Goal: Transaction & Acquisition: Book appointment/travel/reservation

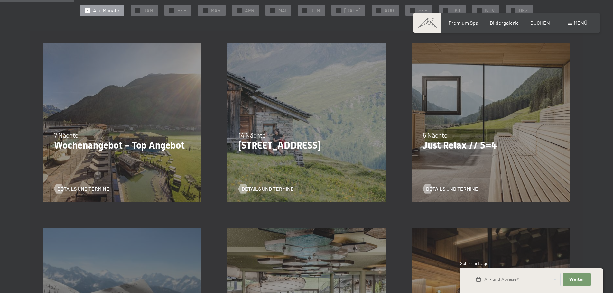
scroll to position [150, 0]
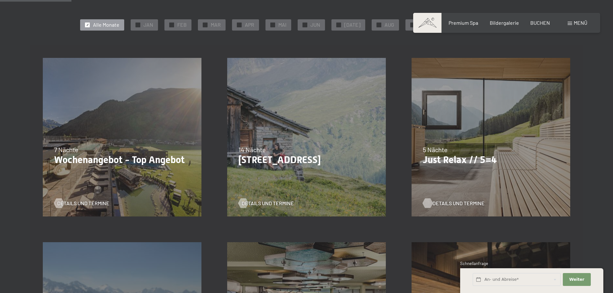
click at [434, 204] on span "Details und Termine" at bounding box center [458, 203] width 52 height 7
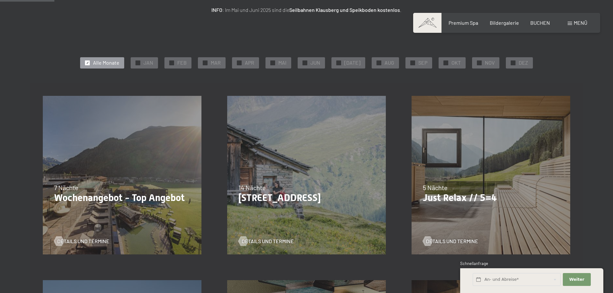
scroll to position [108, 0]
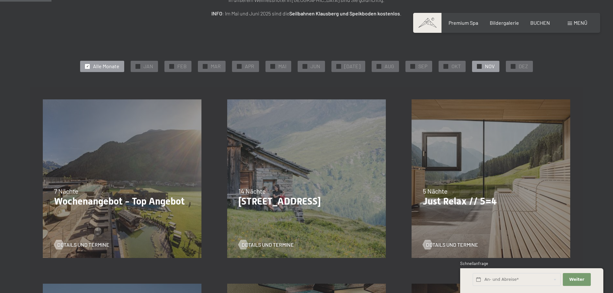
click at [477, 64] on div at bounding box center [479, 66] width 5 height 5
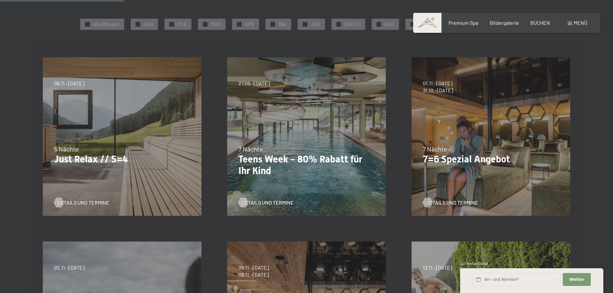
scroll to position [149, 0]
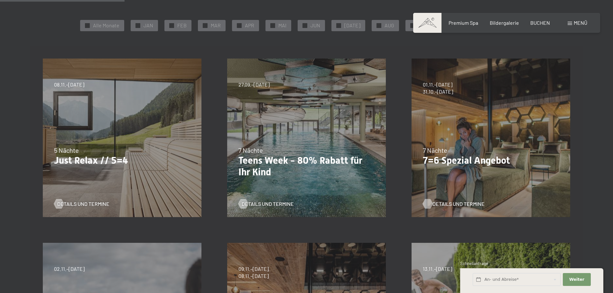
click at [444, 205] on span "Details und Termine" at bounding box center [458, 203] width 52 height 7
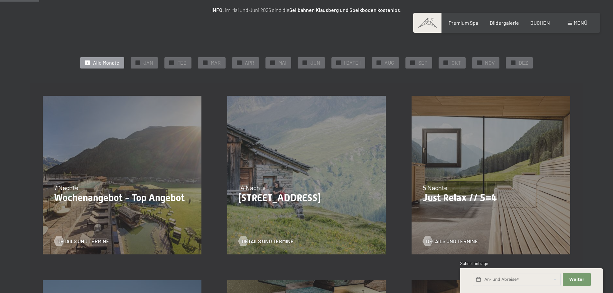
scroll to position [85, 0]
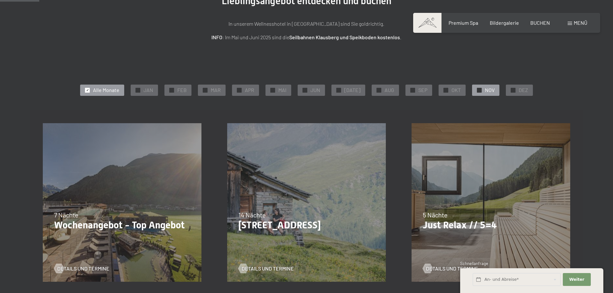
click at [478, 89] on span "✓" at bounding box center [479, 90] width 3 height 5
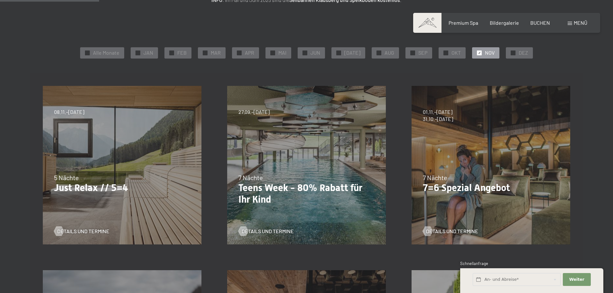
scroll to position [123, 0]
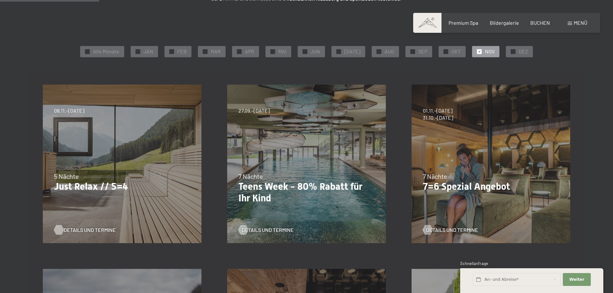
click at [75, 230] on span "Details und Termine" at bounding box center [90, 229] width 52 height 7
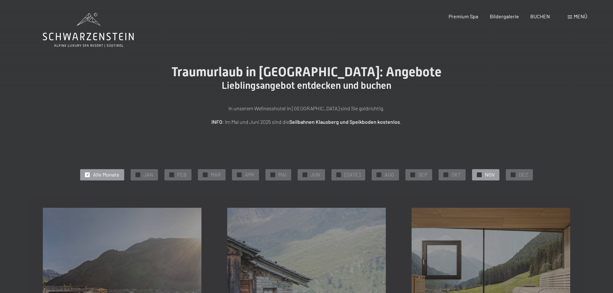
click at [477, 175] on div at bounding box center [479, 174] width 5 height 5
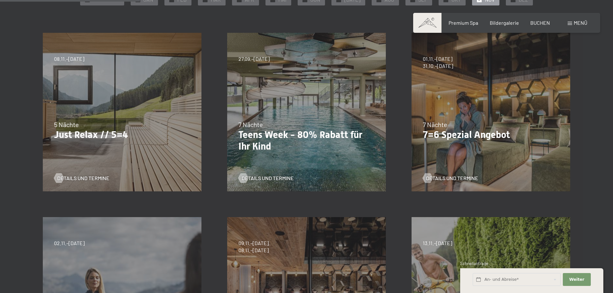
scroll to position [174, 0]
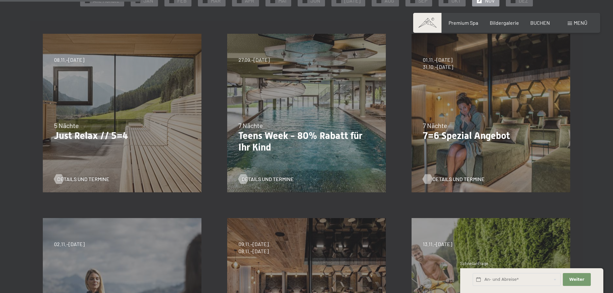
click at [456, 178] on span "Details und Termine" at bounding box center [458, 179] width 52 height 7
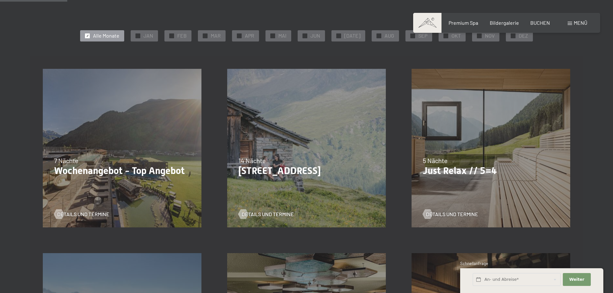
scroll to position [141, 0]
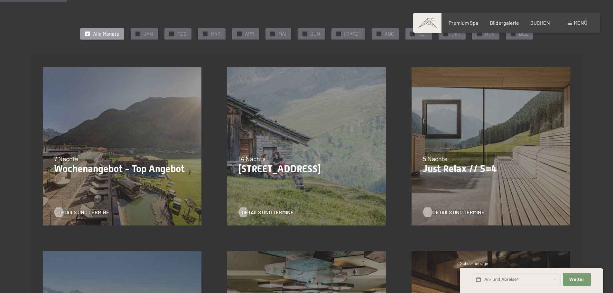
click at [443, 211] on span "Details und Termine" at bounding box center [458, 212] width 52 height 7
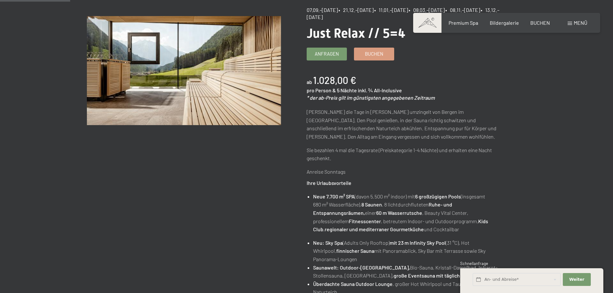
scroll to position [41, 0]
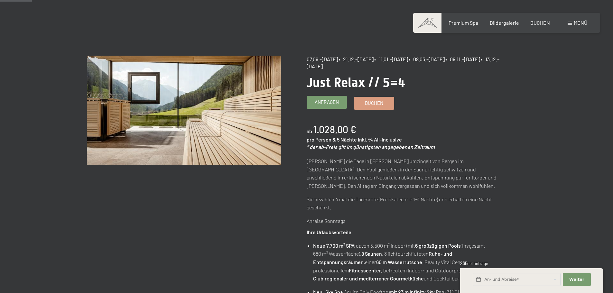
click at [321, 101] on span "Anfragen" at bounding box center [326, 102] width 24 height 7
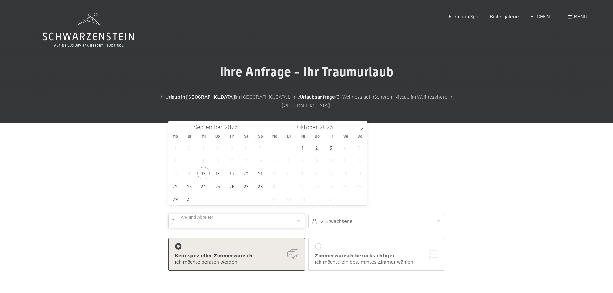
click at [207, 214] on input "text" at bounding box center [236, 221] width 137 height 14
click at [361, 126] on icon at bounding box center [361, 128] width 5 height 5
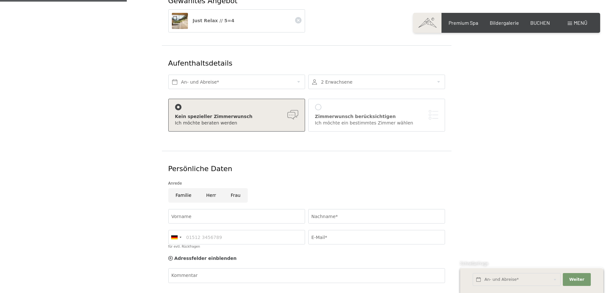
scroll to position [136, 0]
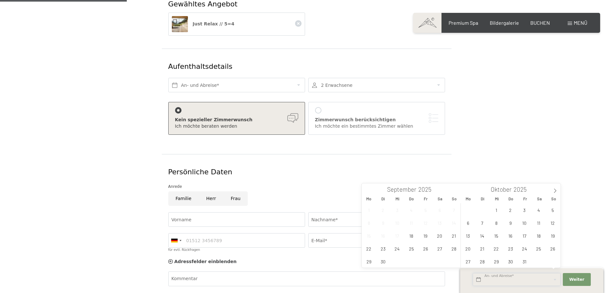
click at [505, 276] on input "text" at bounding box center [516, 279] width 88 height 13
click at [554, 189] on icon at bounding box center [554, 190] width 5 height 5
click at [553, 223] on span "9" at bounding box center [552, 222] width 13 height 13
click at [528, 232] on span "14" at bounding box center [524, 235] width 13 height 13
type input "So. 09.11.2025 - Fr. 14.11.2025"
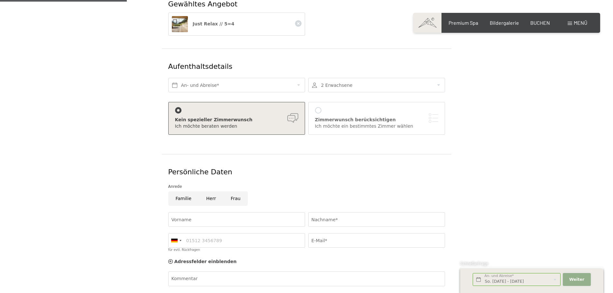
click at [572, 279] on span "Weiter" at bounding box center [576, 280] width 15 height 6
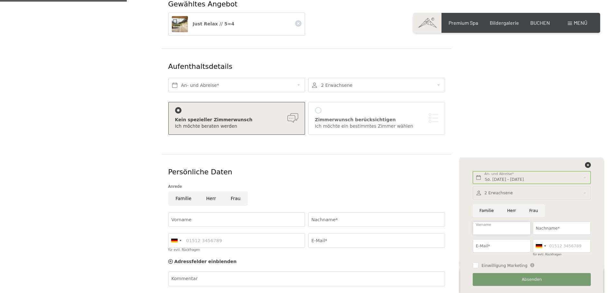
click at [484, 227] on input "Vorname" at bounding box center [501, 228] width 58 height 13
type input "Patrick"
type input "Hega"
type input "support@menoa.de"
type input "015253357566"
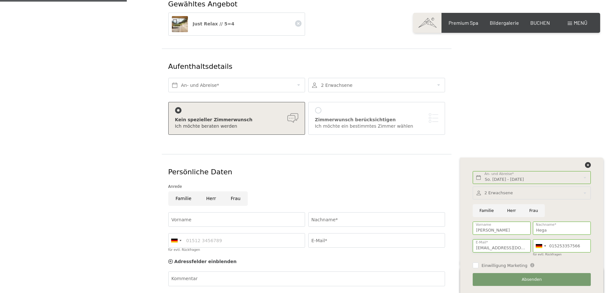
click at [515, 248] on input "support@menoa.de" at bounding box center [501, 245] width 58 height 13
drag, startPoint x: 515, startPoint y: 248, endPoint x: 439, endPoint y: 256, distance: 77.3
type input "patrick.hega@gmx.de"
click at [534, 282] on button "Absenden" at bounding box center [531, 279] width 118 height 13
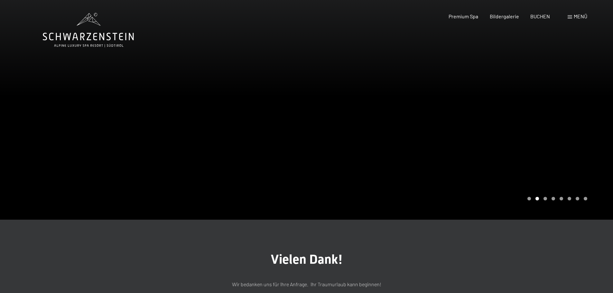
click at [510, 121] on div at bounding box center [459, 110] width 306 height 220
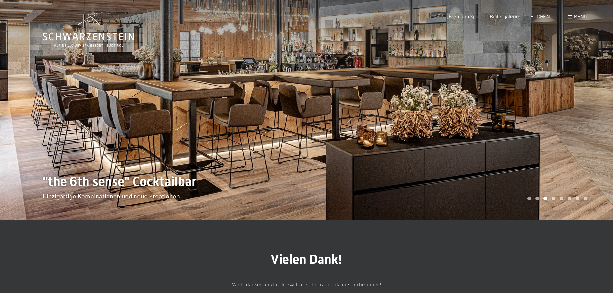
click at [510, 121] on div at bounding box center [459, 110] width 306 height 220
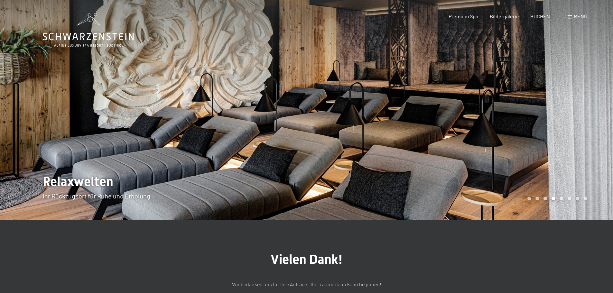
click at [510, 121] on div at bounding box center [459, 110] width 306 height 220
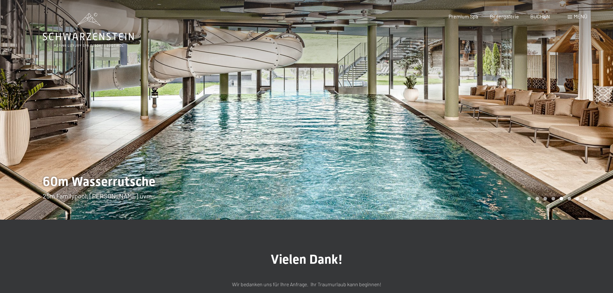
click at [510, 121] on div at bounding box center [459, 110] width 306 height 220
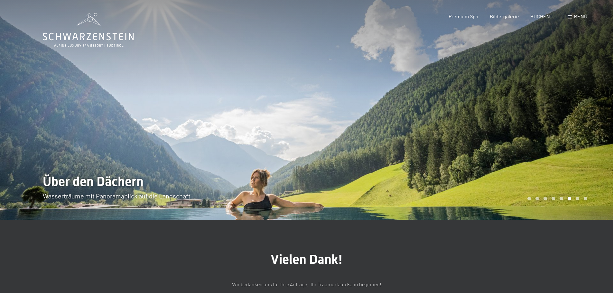
click at [510, 121] on div at bounding box center [459, 110] width 306 height 220
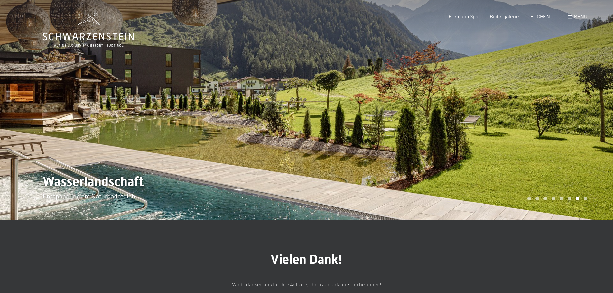
click at [510, 121] on div at bounding box center [459, 110] width 306 height 220
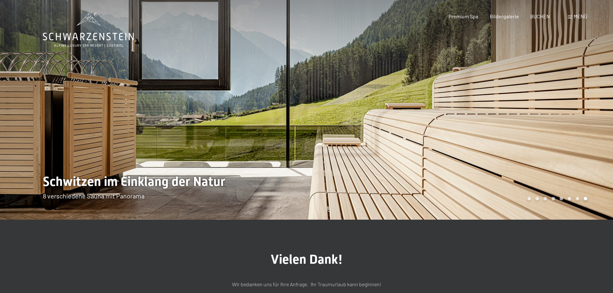
click at [510, 121] on div at bounding box center [459, 110] width 306 height 220
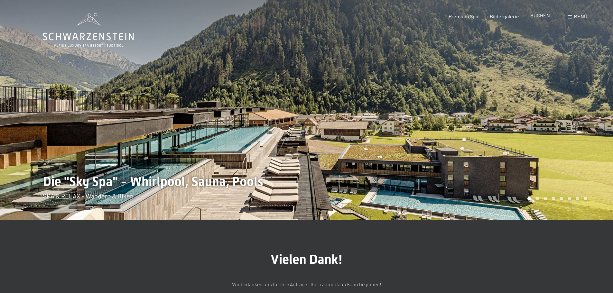
click at [540, 16] on span "BUCHEN" at bounding box center [540, 15] width 20 height 6
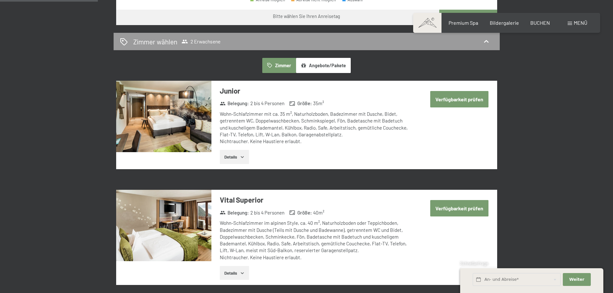
scroll to position [339, 0]
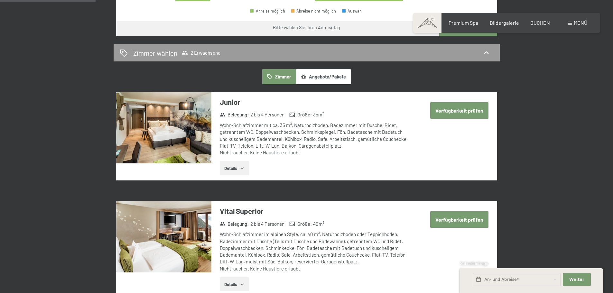
click at [316, 78] on button "Angebote/Pakete" at bounding box center [323, 76] width 55 height 15
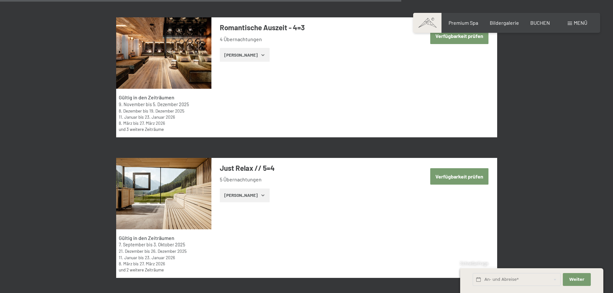
scroll to position [1643, 0]
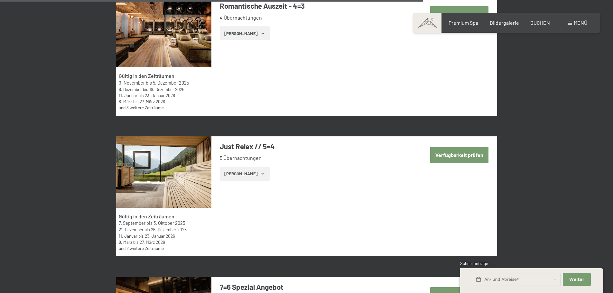
click at [251, 172] on button "Zeige Zimmer" at bounding box center [245, 174] width 50 height 14
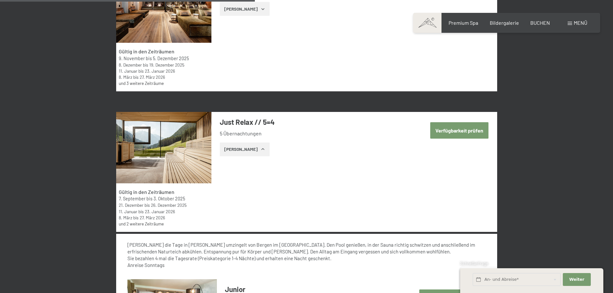
scroll to position [1658, 0]
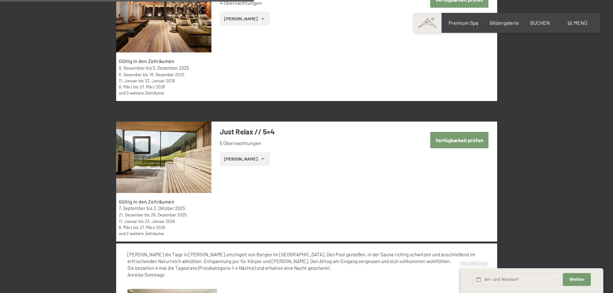
click at [452, 136] on button "Verfügbarkeit prüfen" at bounding box center [459, 140] width 58 height 16
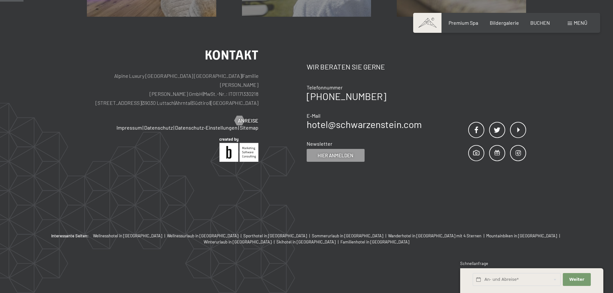
scroll to position [153, 0]
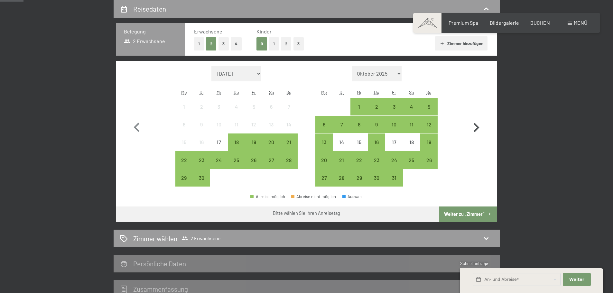
click at [475, 130] on icon "button" at bounding box center [476, 127] width 6 height 9
select select "2025-10-01"
select select "2025-11-01"
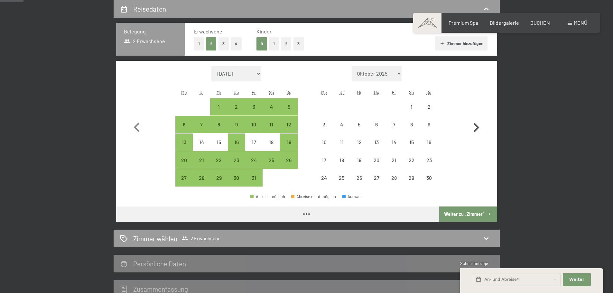
select select "2025-10-01"
select select "2025-11-01"
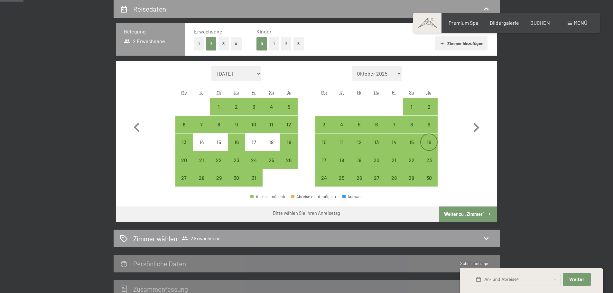
click at [429, 142] on div "16" at bounding box center [429, 148] width 16 height 16
select select "2025-10-01"
select select "2025-11-01"
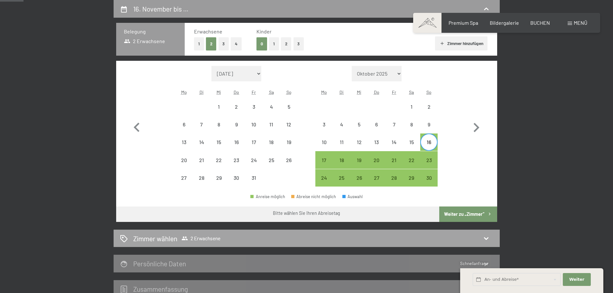
click at [378, 239] on div "Zimmer wählen 2 Erwachsene" at bounding box center [306, 238] width 373 height 9
select select "2025-10-01"
select select "2025-11-01"
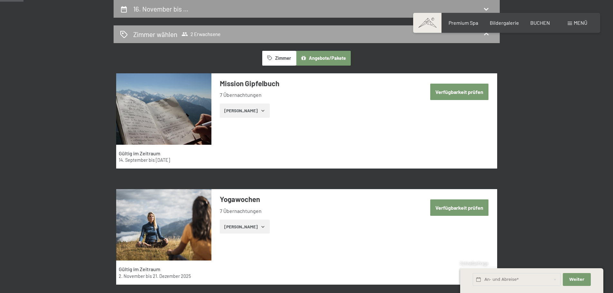
click at [485, 38] on icon at bounding box center [486, 34] width 8 height 8
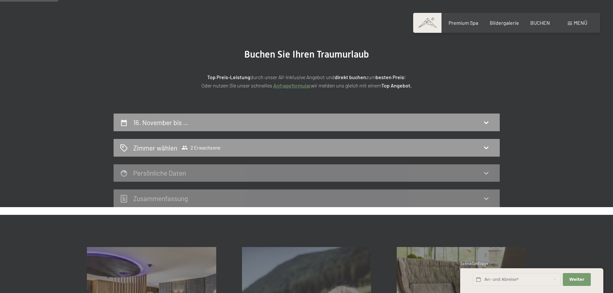
scroll to position [0, 0]
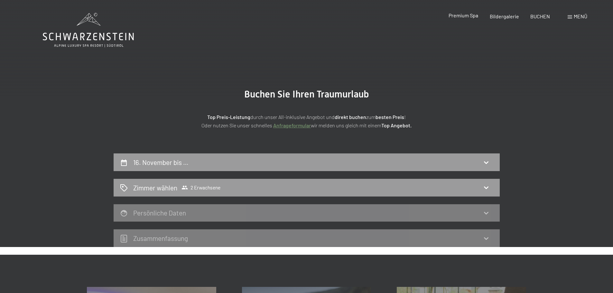
click at [467, 15] on span "Premium Spa" at bounding box center [463, 15] width 30 height 6
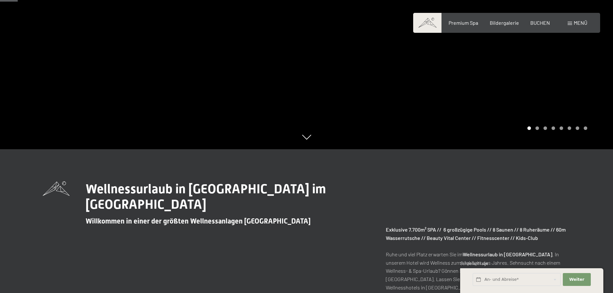
scroll to position [86, 0]
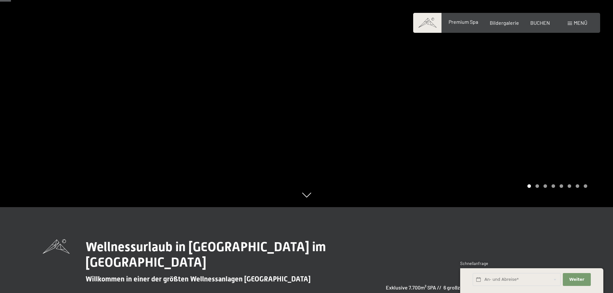
click at [458, 21] on span "Premium Spa" at bounding box center [463, 22] width 30 height 6
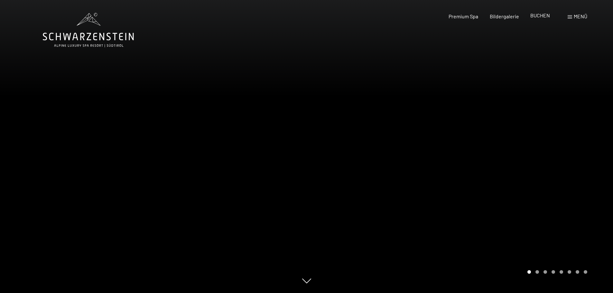
click at [536, 18] on span "BUCHEN" at bounding box center [540, 15] width 20 height 6
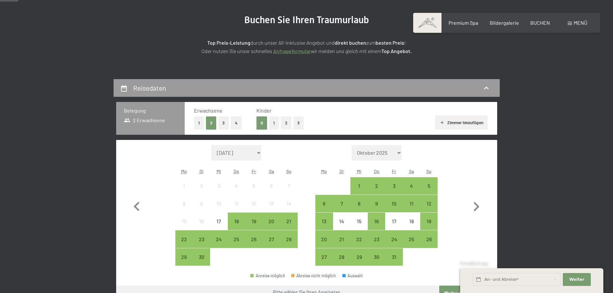
scroll to position [77, 0]
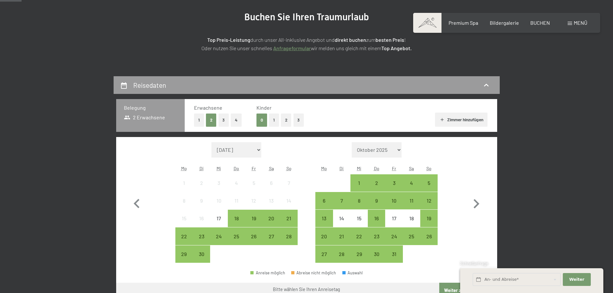
click at [461, 121] on button "Zimmer hinzufügen" at bounding box center [461, 120] width 52 height 14
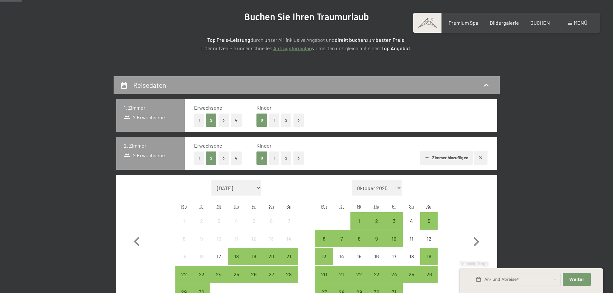
click at [480, 163] on button "button" at bounding box center [480, 158] width 14 height 14
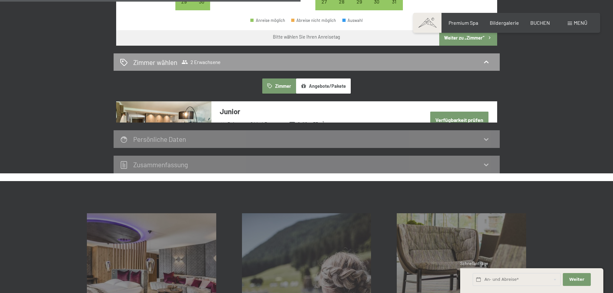
scroll to position [333, 0]
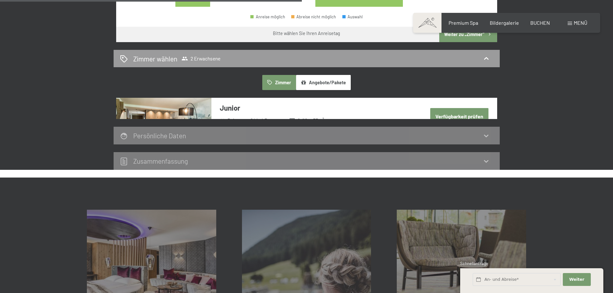
click at [321, 83] on button "Angebote/Pakete" at bounding box center [323, 82] width 55 height 15
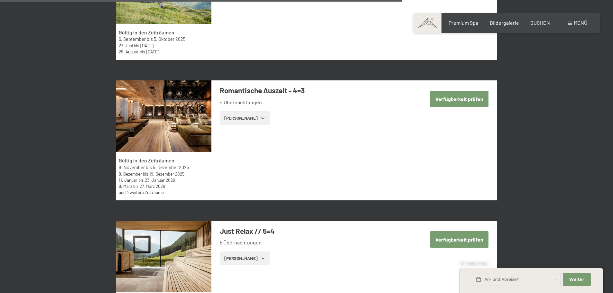
scroll to position [1648, 0]
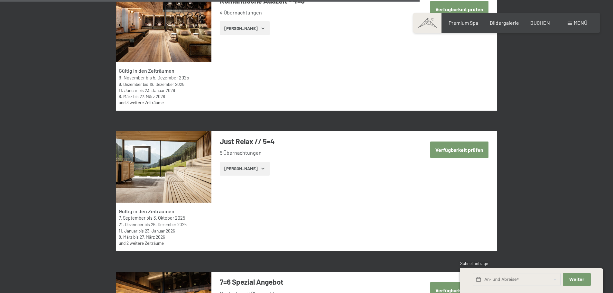
click at [449, 152] on button "Verfügbarkeit prüfen" at bounding box center [459, 149] width 58 height 16
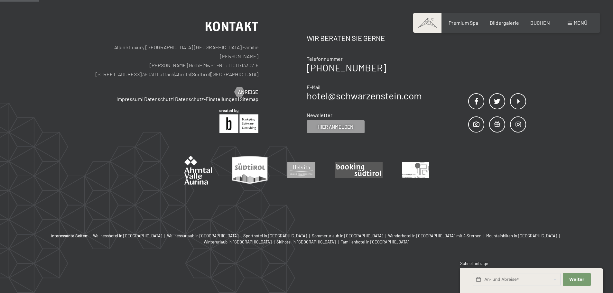
scroll to position [153, 0]
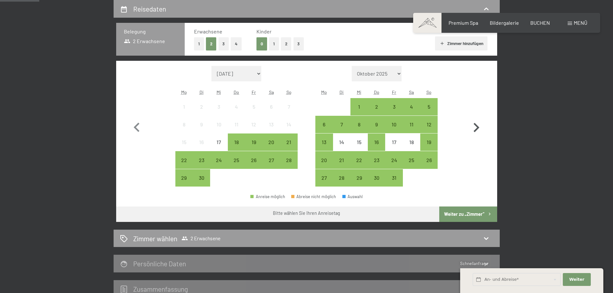
click at [475, 128] on icon "button" at bounding box center [476, 127] width 19 height 19
select select "[DATE]"
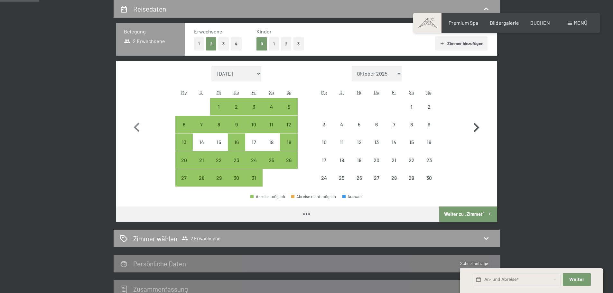
select select "[DATE]"
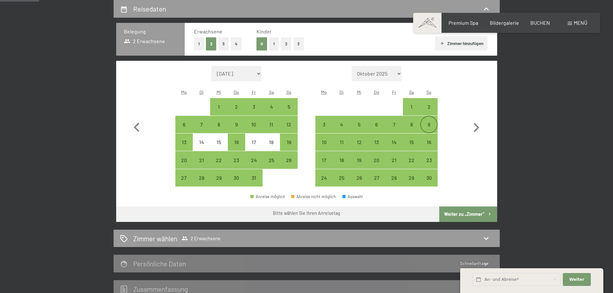
click at [430, 122] on div "9" at bounding box center [429, 130] width 16 height 16
select select "[DATE]"
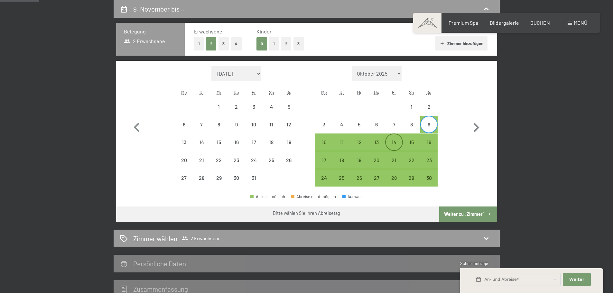
click at [393, 141] on div "14" at bounding box center [394, 148] width 16 height 16
select select "[DATE]"
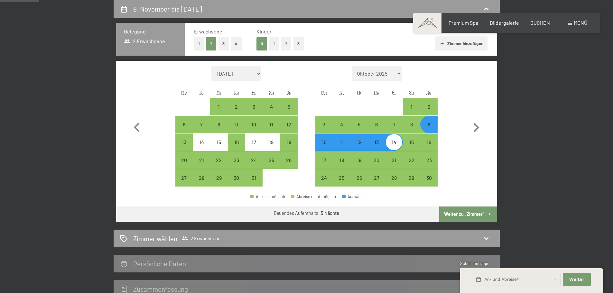
click at [458, 211] on button "Weiter zu „Zimmer“" at bounding box center [468, 213] width 58 height 15
select select "[DATE]"
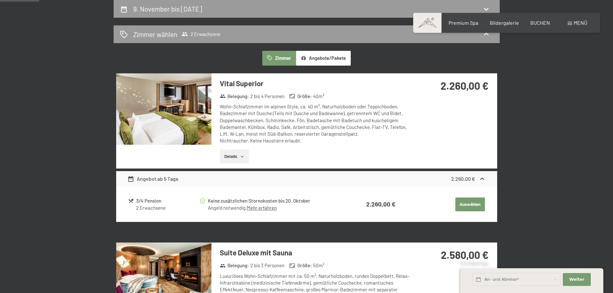
click at [277, 58] on button "Zimmer" at bounding box center [278, 58] width 33 height 15
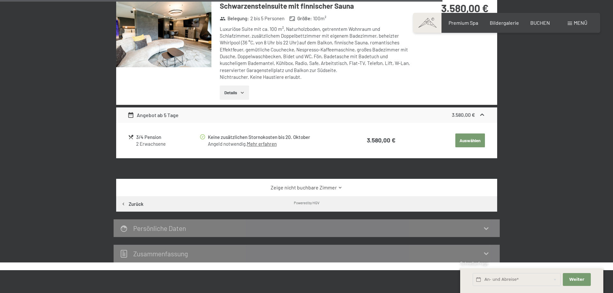
scroll to position [1137, 0]
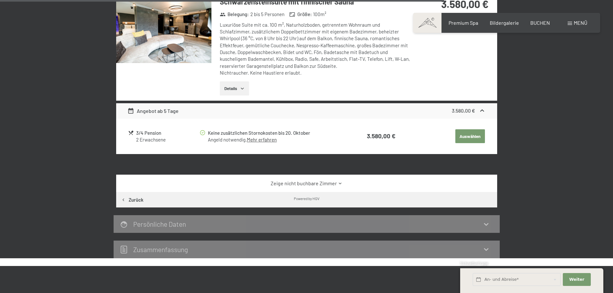
click at [340, 183] on icon at bounding box center [340, 183] width 5 height 5
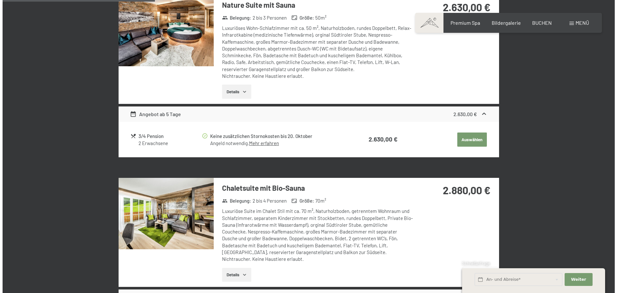
scroll to position [0, 0]
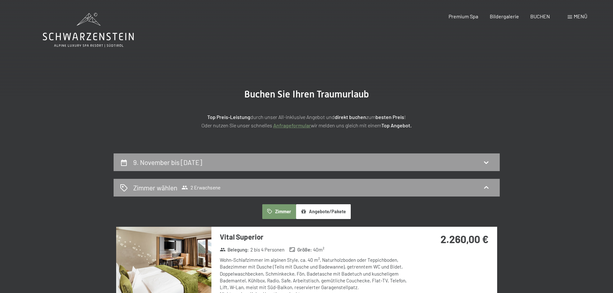
click at [571, 17] on span at bounding box center [569, 16] width 5 height 3
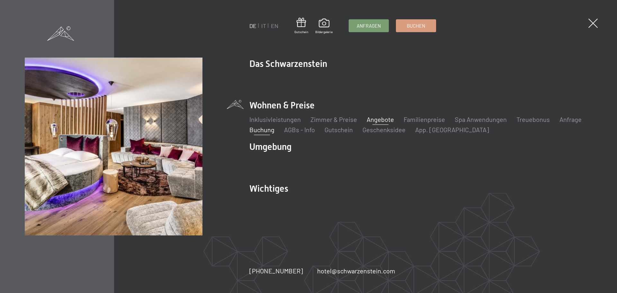
click at [380, 121] on link "Angebote" at bounding box center [380, 119] width 27 height 8
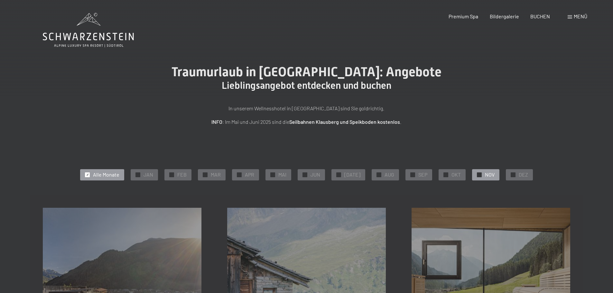
click at [478, 174] on span "✓" at bounding box center [479, 174] width 3 height 5
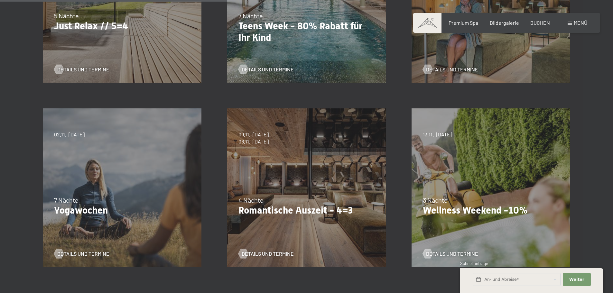
scroll to position [282, 0]
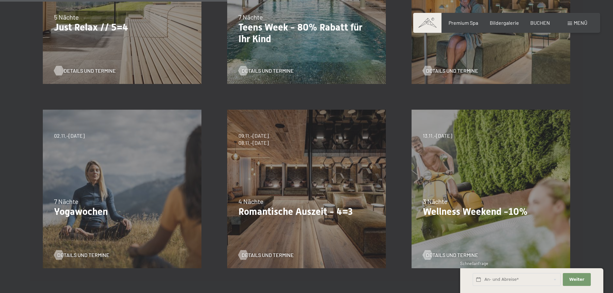
click at [86, 70] on span "Details und Termine" at bounding box center [90, 70] width 52 height 7
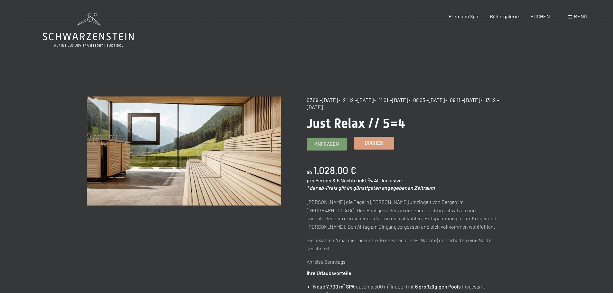
click at [372, 142] on span "Buchen" at bounding box center [374, 143] width 18 height 7
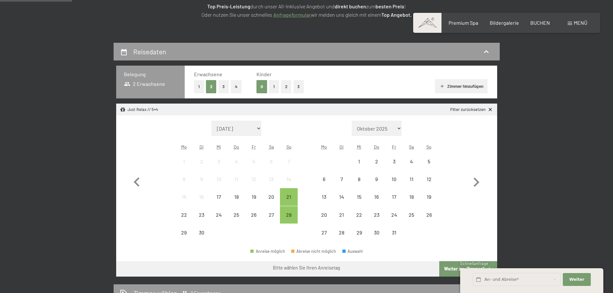
scroll to position [120, 0]
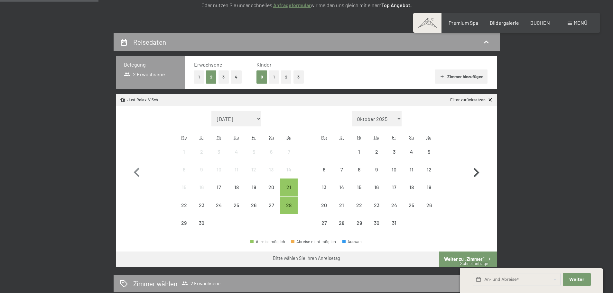
click at [477, 177] on icon "button" at bounding box center [476, 172] width 19 height 19
select select "2025-10-01"
select select "2025-11-01"
select select "2025-10-01"
select select "2025-11-01"
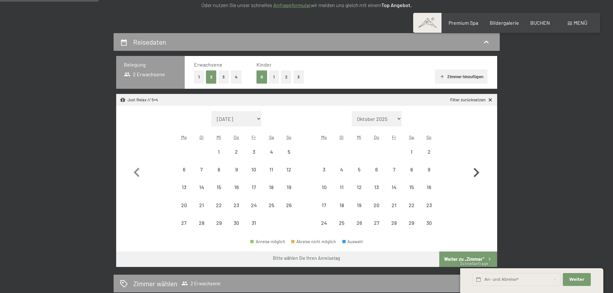
click at [477, 177] on icon "button" at bounding box center [476, 172] width 19 height 19
select select "2025-11-01"
select select "2025-12-01"
select select "2025-11-01"
select select "2025-12-01"
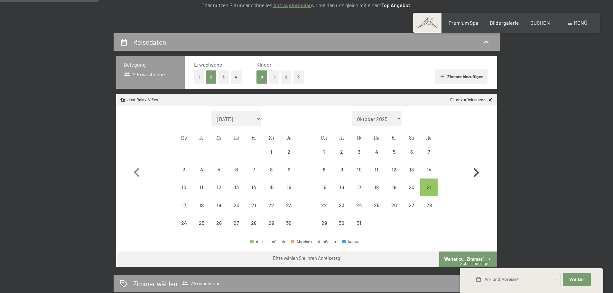
click at [477, 177] on icon "button" at bounding box center [476, 172] width 19 height 19
select select "2025-12-01"
select select "2026-01-01"
select select "2025-12-01"
select select "2026-01-01"
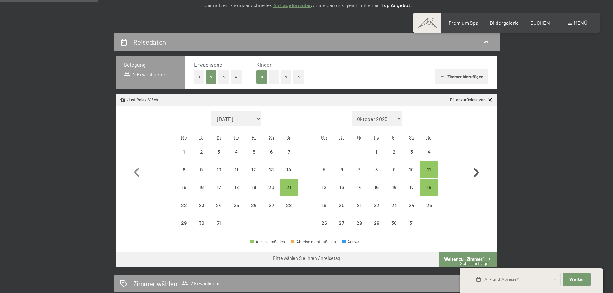
click at [477, 177] on icon "button" at bounding box center [476, 172] width 19 height 19
select select "2026-01-01"
select select "2026-02-01"
select select "2026-01-01"
select select "2026-02-01"
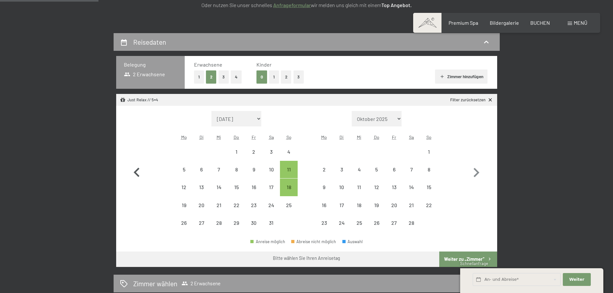
click at [134, 175] on icon "button" at bounding box center [136, 172] width 19 height 19
select select "2025-12-01"
select select "2026-01-01"
click at [134, 175] on icon "button" at bounding box center [136, 172] width 19 height 19
select select "2025-11-01"
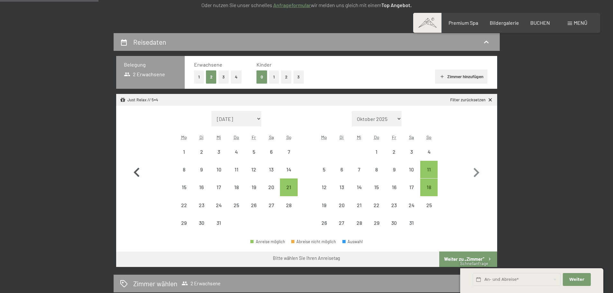
select select "2025-12-01"
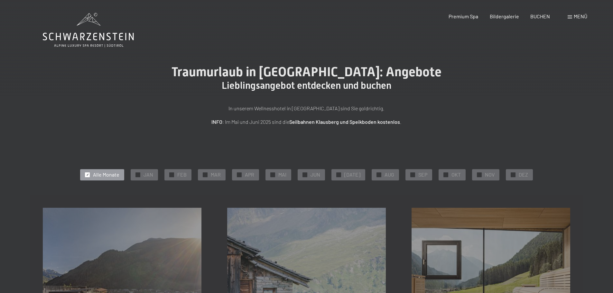
click at [575, 19] on span "Menü" at bounding box center [580, 16] width 14 height 6
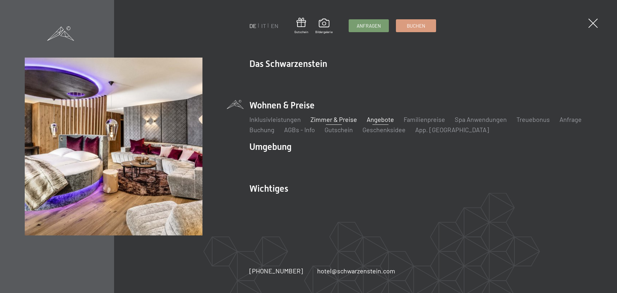
click at [325, 120] on link "Zimmer & Preise" at bounding box center [334, 119] width 47 height 8
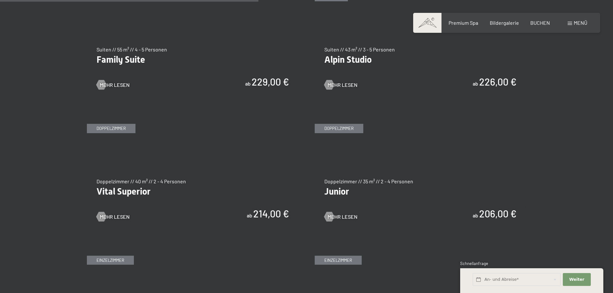
scroll to position [873, 0]
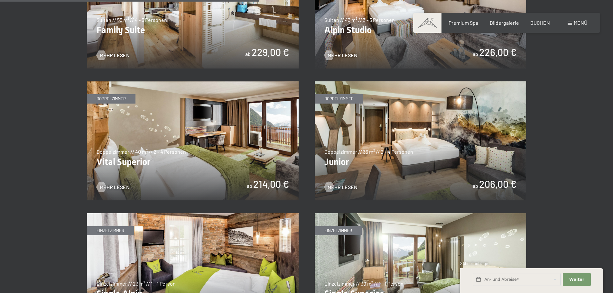
drag, startPoint x: 0, startPoint y: 0, endPoint x: 617, endPoint y: 126, distance: 629.9
click at [191, 133] on img at bounding box center [193, 140] width 212 height 119
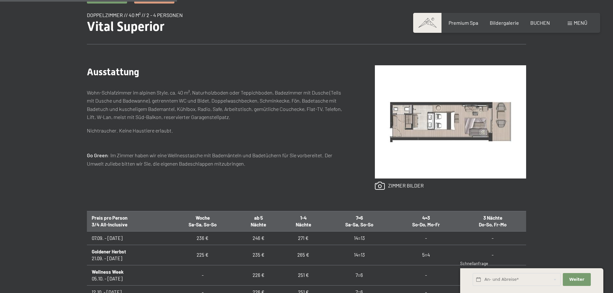
scroll to position [241, 0]
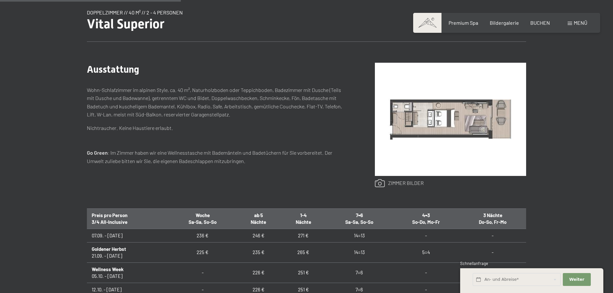
click at [381, 184] on link at bounding box center [399, 183] width 49 height 8
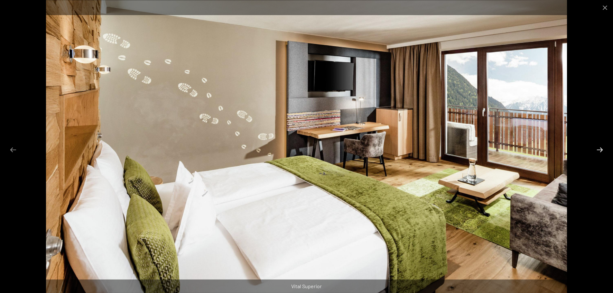
click at [601, 150] on button "Next slide" at bounding box center [600, 149] width 14 height 13
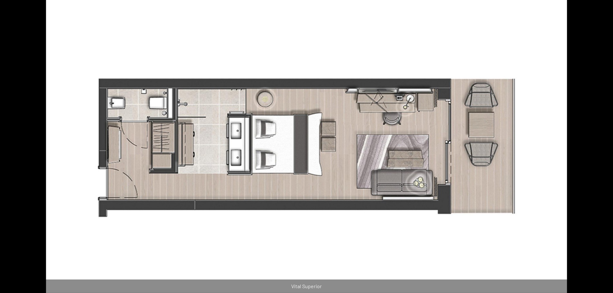
click at [601, 150] on button "Next slide" at bounding box center [603, 149] width 14 height 13
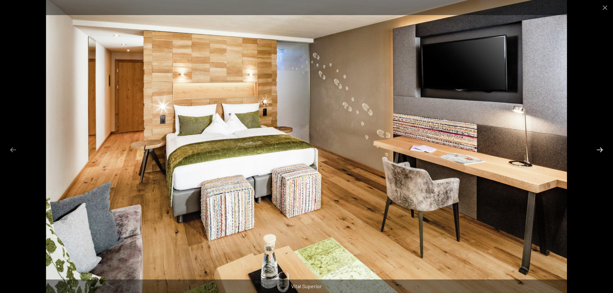
click at [601, 150] on button "Next slide" at bounding box center [600, 149] width 14 height 13
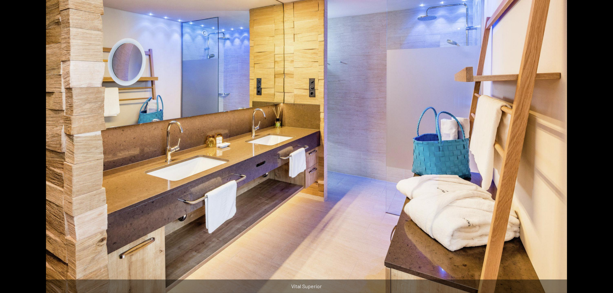
click at [601, 150] on button "Next slide" at bounding box center [603, 149] width 14 height 13
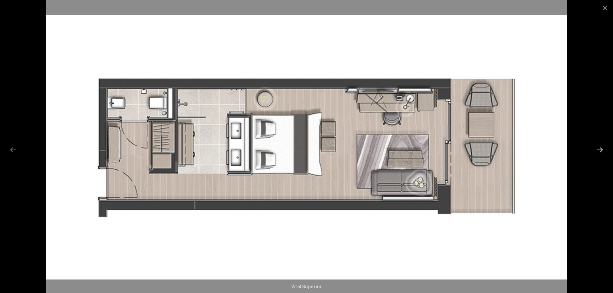
click at [601, 150] on button "Next slide" at bounding box center [600, 149] width 14 height 13
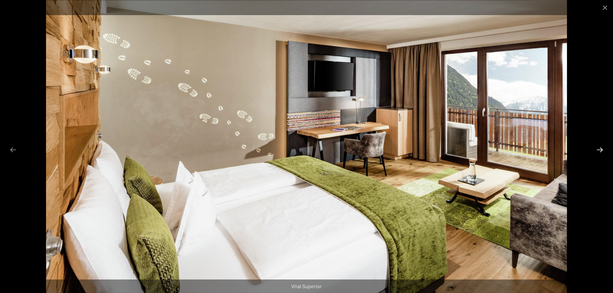
click at [601, 150] on button "Next slide" at bounding box center [600, 149] width 14 height 13
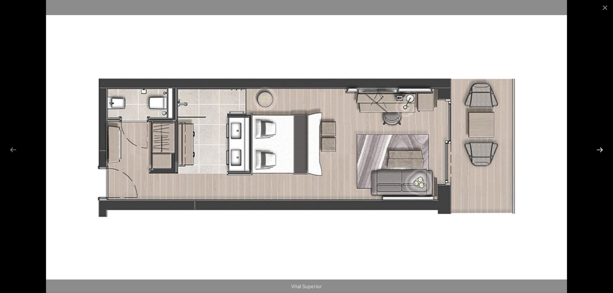
click at [601, 150] on button "Next slide" at bounding box center [600, 149] width 14 height 13
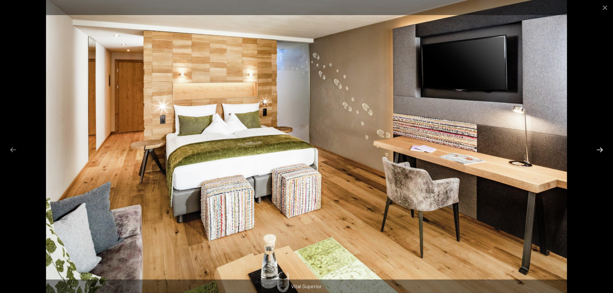
click at [601, 150] on button "Next slide" at bounding box center [600, 149] width 14 height 13
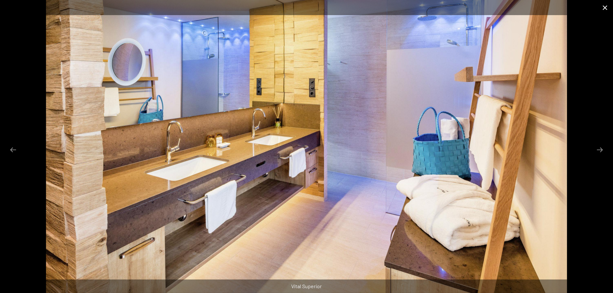
click at [602, 9] on button "Close gallery" at bounding box center [605, 7] width 16 height 15
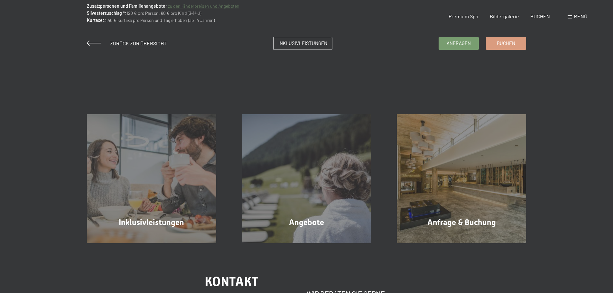
scroll to position [0, 0]
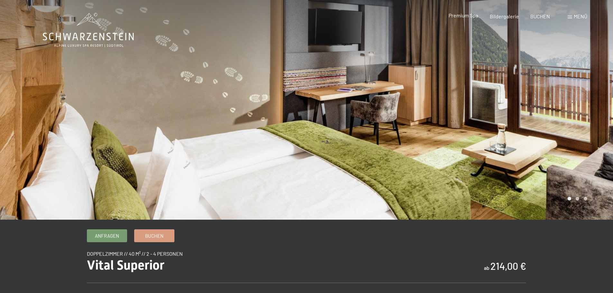
click at [471, 18] on div "Premium Spa" at bounding box center [463, 15] width 30 height 7
click at [465, 14] on span "Premium Spa" at bounding box center [463, 15] width 30 height 6
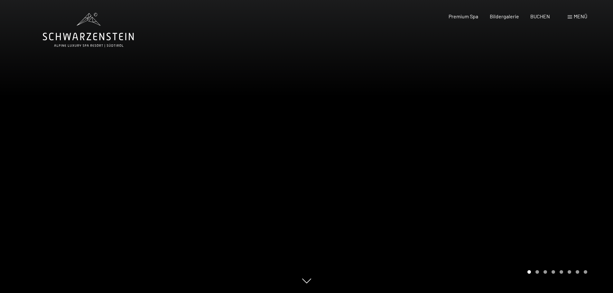
click at [565, 131] on div at bounding box center [459, 146] width 306 height 293
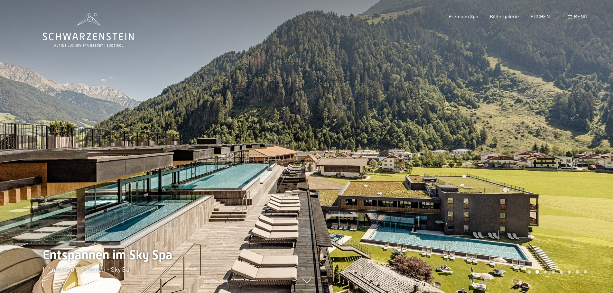
click at [496, 123] on div at bounding box center [459, 146] width 306 height 293
